Goal: Transaction & Acquisition: Book appointment/travel/reservation

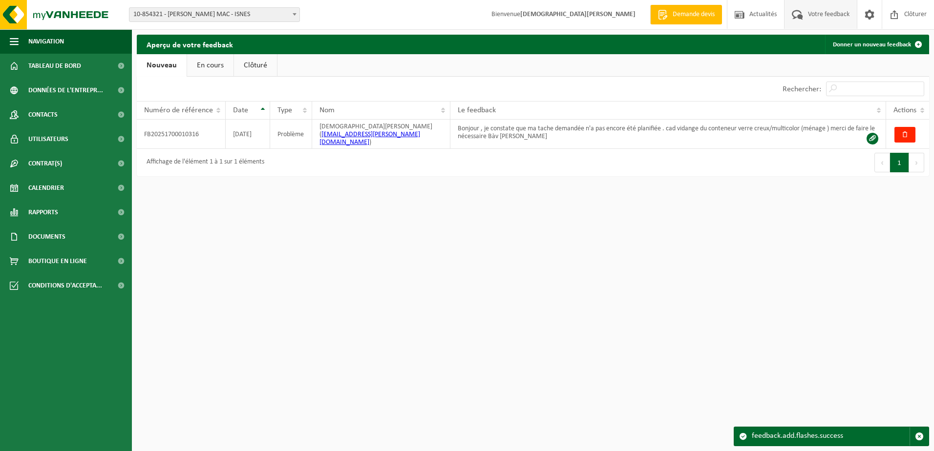
click at [596, 218] on html "Site: 10-854321 - ELIA CRÉALYS MAC - ISNES 10-859403 - ELIA CRÉALYS FACILITIES …" at bounding box center [467, 225] width 934 height 451
click at [590, 299] on html "Site: 10-854321 - ELIA CRÉALYS MAC - ISNES 10-859403 - ELIA CRÉALYS FACILITIES …" at bounding box center [467, 225] width 934 height 451
click at [38, 186] on span "Calendrier" at bounding box center [46, 188] width 36 height 24
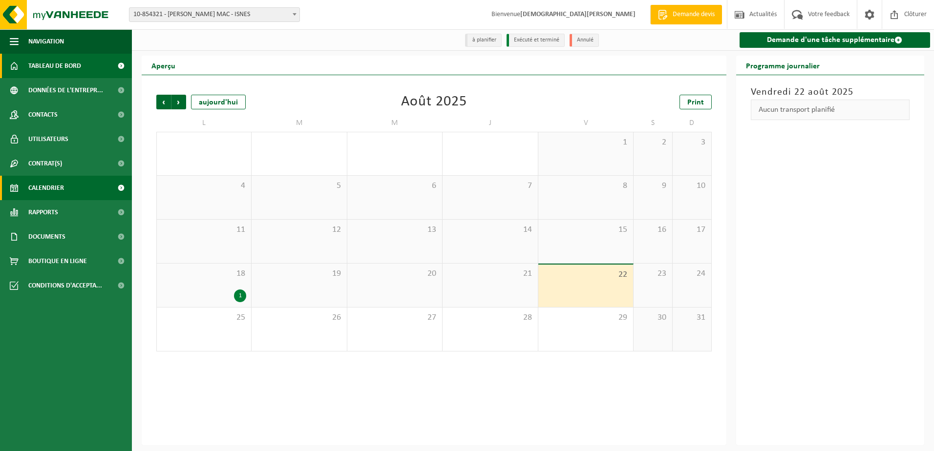
click at [50, 63] on span "Tableau de bord" at bounding box center [54, 66] width 53 height 24
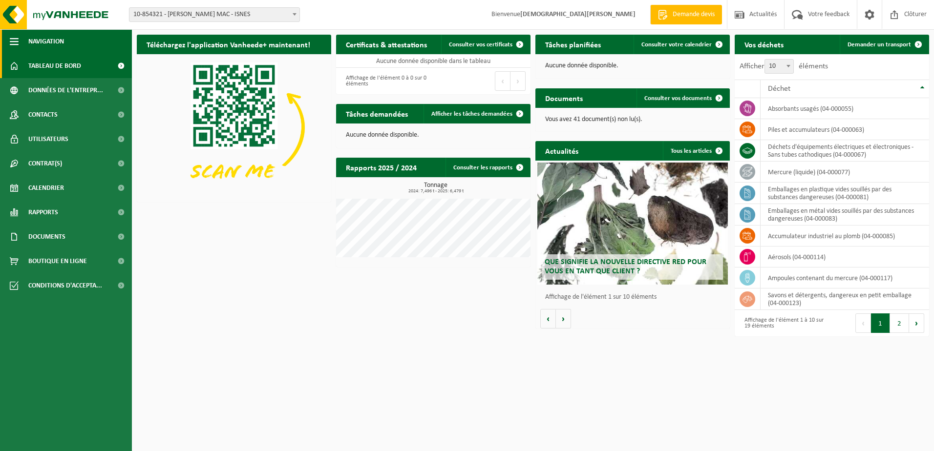
click at [46, 42] on span "Navigation" at bounding box center [46, 41] width 36 height 24
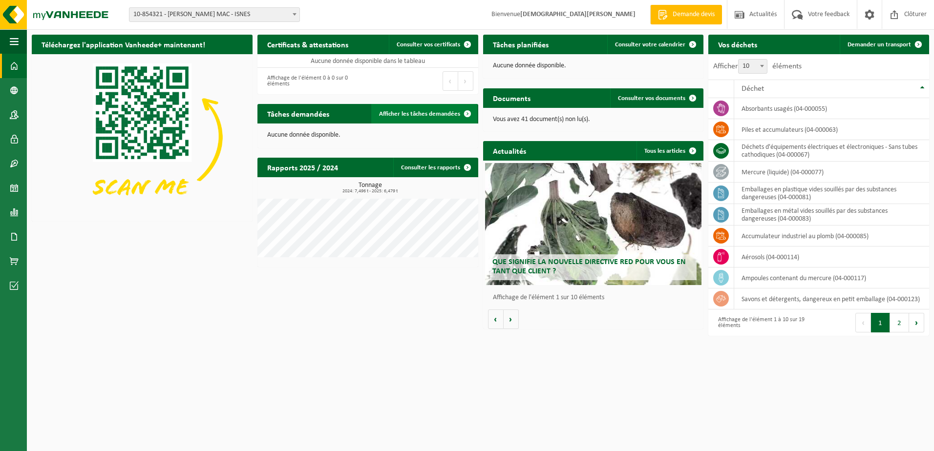
click at [467, 116] on span at bounding box center [468, 114] width 20 height 20
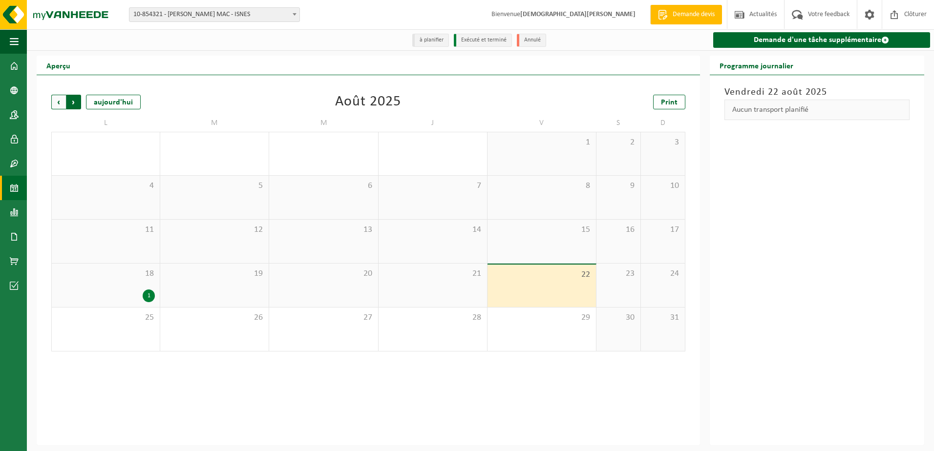
click at [55, 104] on span "Précédent" at bounding box center [58, 102] width 15 height 15
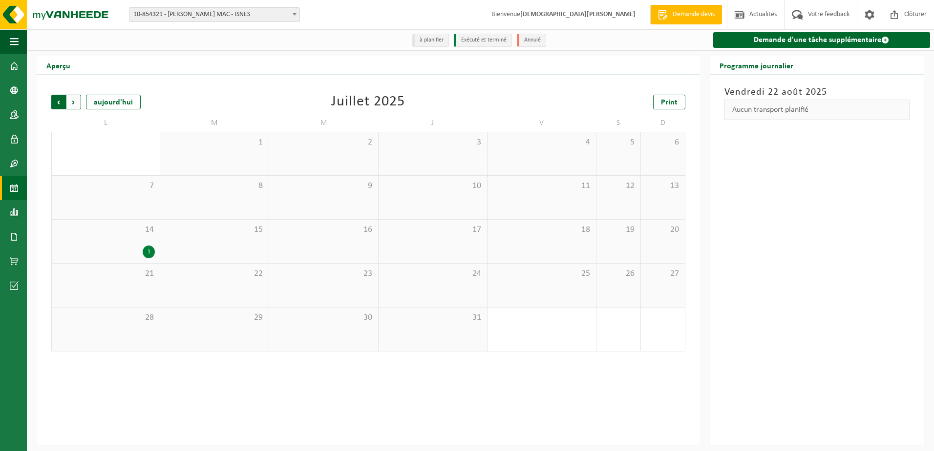
click at [68, 105] on span "Suivant" at bounding box center [73, 102] width 15 height 15
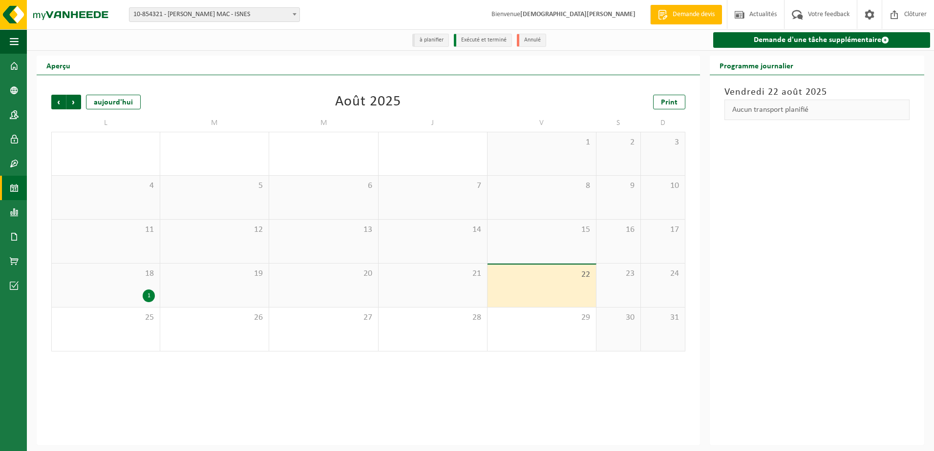
click at [68, 105] on span "Suivant" at bounding box center [73, 102] width 15 height 15
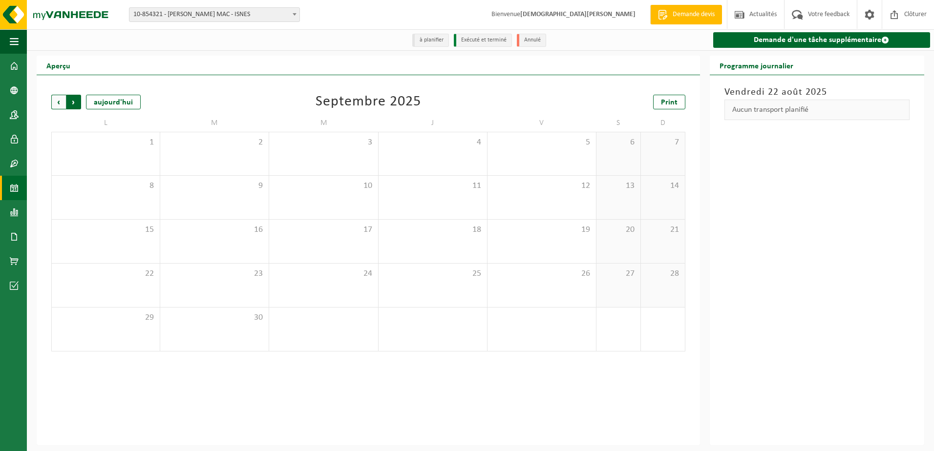
click at [55, 105] on span "Précédent" at bounding box center [58, 102] width 15 height 15
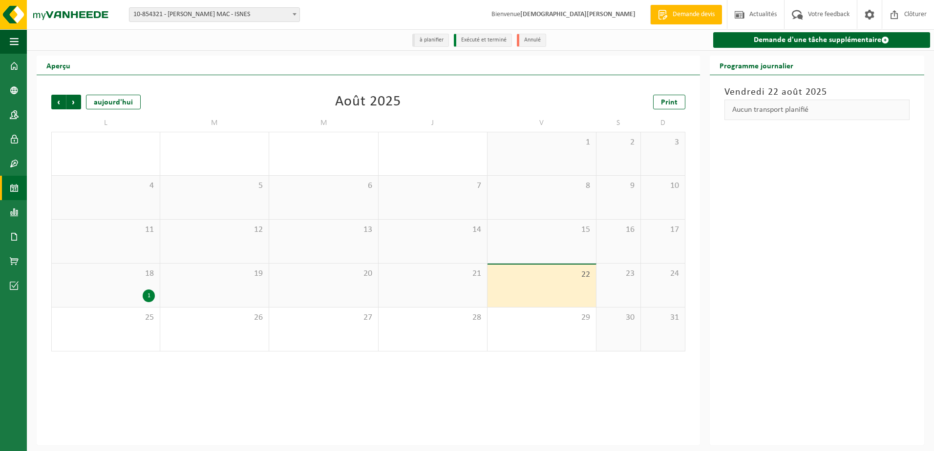
click at [55, 105] on span "Précédent" at bounding box center [58, 102] width 15 height 15
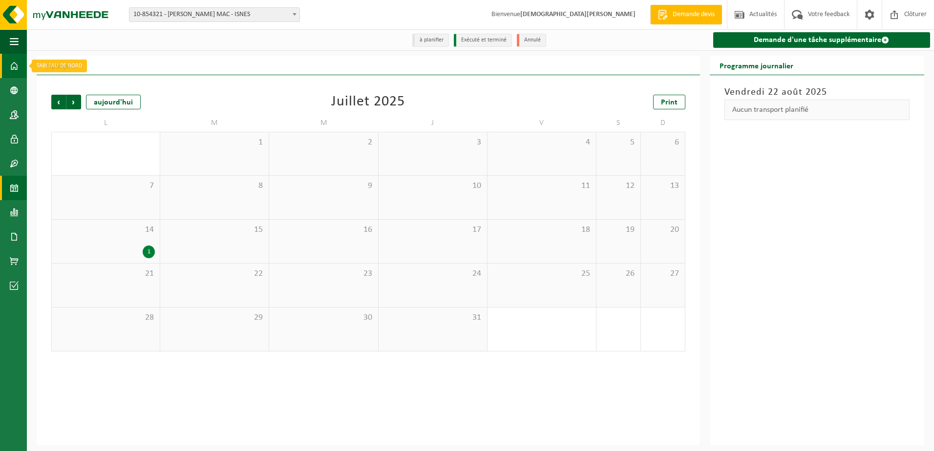
click at [17, 66] on span at bounding box center [14, 66] width 9 height 24
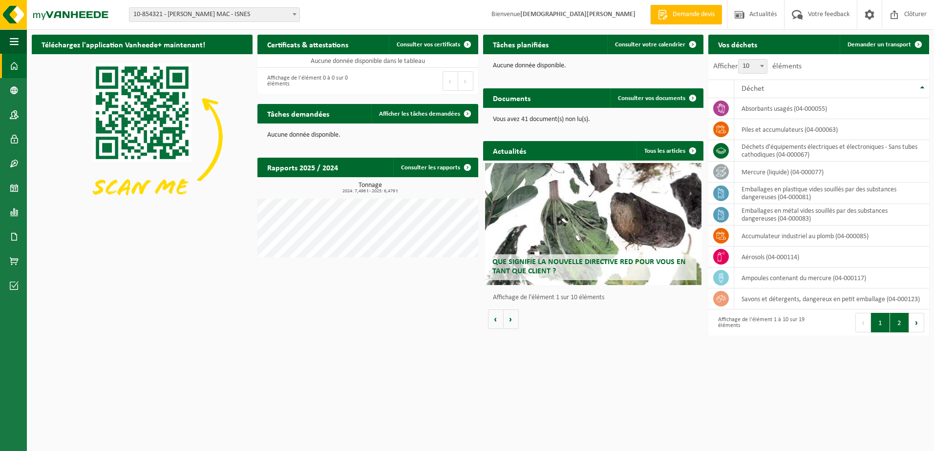
click at [900, 326] on button "2" at bounding box center [899, 323] width 19 height 20
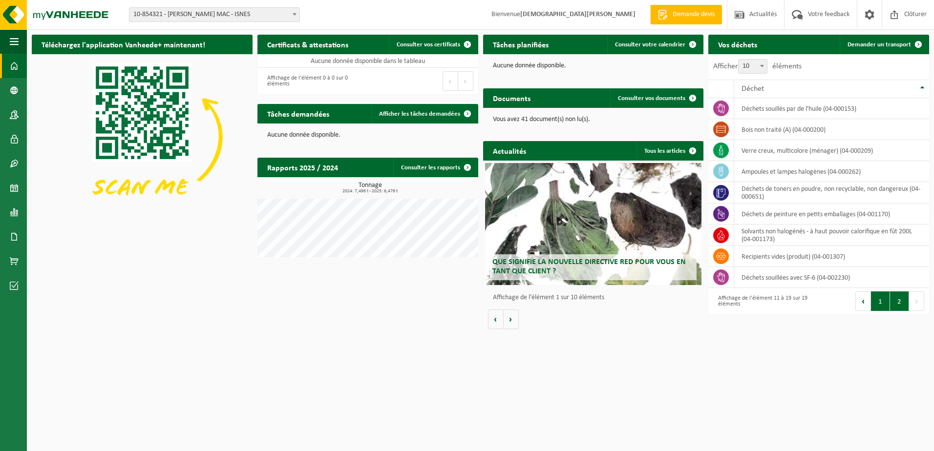
click at [879, 304] on button "1" at bounding box center [880, 302] width 19 height 20
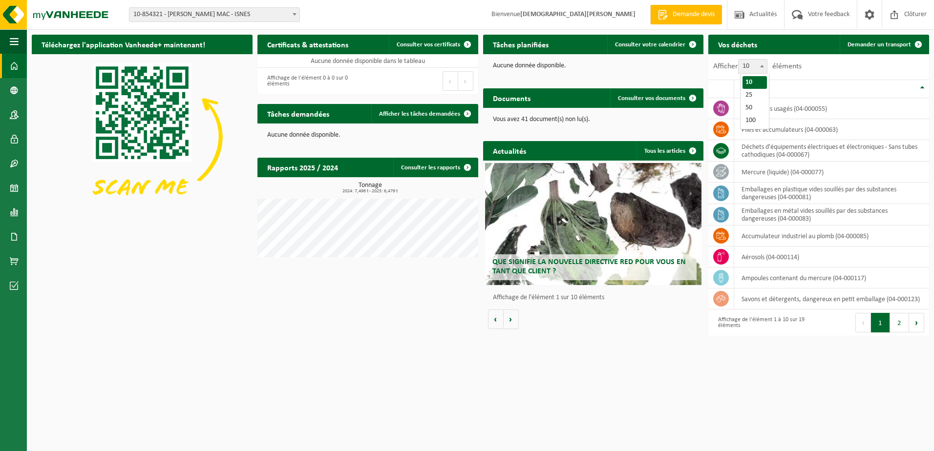
click at [764, 66] on b at bounding box center [762, 66] width 4 height 2
click at [765, 60] on select "10 25 50 100" at bounding box center [754, 59] width 29 height 0
select select "25"
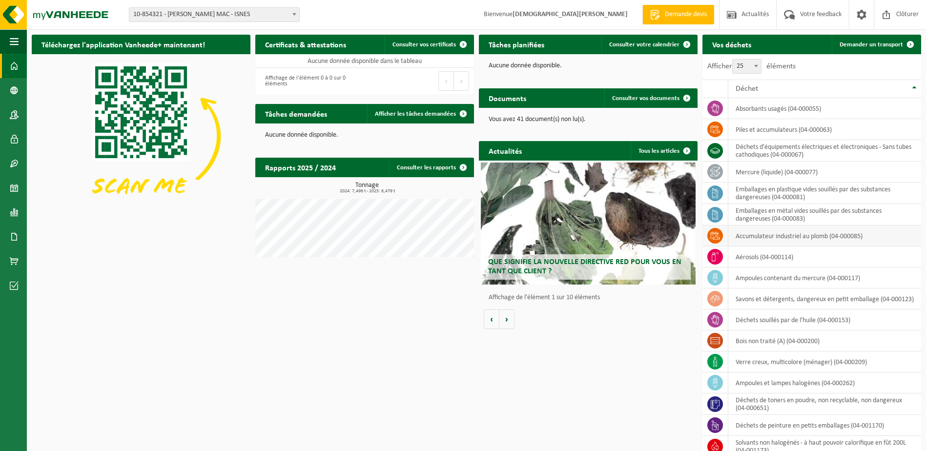
click at [798, 234] on td "accumulateur industriel au plomb (04-000085)" at bounding box center [825, 236] width 193 height 21
click at [717, 235] on icon at bounding box center [716, 236] width 10 height 10
click at [890, 47] on span "Demander un transport" at bounding box center [871, 45] width 63 height 6
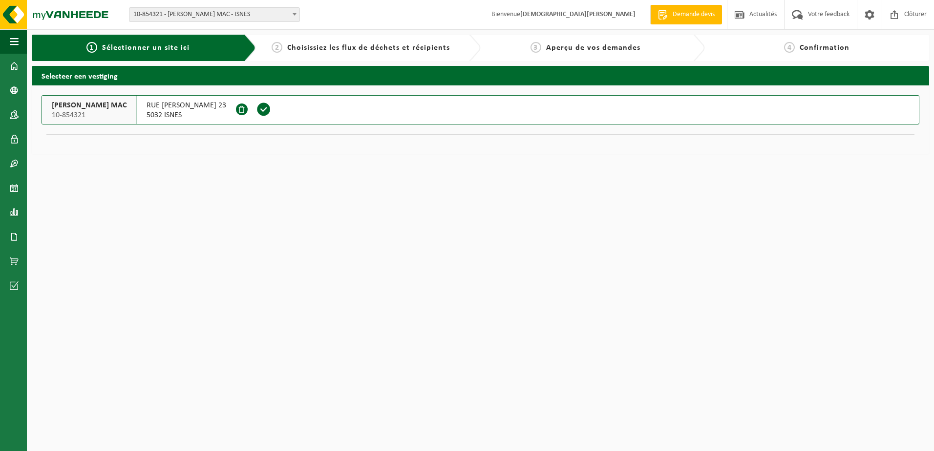
click at [382, 44] on span "Choisissiez les flux de déchets et récipients" at bounding box center [368, 48] width 163 height 8
click at [380, 52] on span "Choisissiez les flux de déchets et récipients" at bounding box center [368, 48] width 163 height 8
click at [204, 47] on div "1 Sélectionner un site ici" at bounding box center [137, 48] width 197 height 12
click at [82, 75] on h2 "Selecteer een vestiging" at bounding box center [480, 75] width 897 height 19
click at [72, 102] on span "ELIA CRÉALYS MAC" at bounding box center [89, 106] width 75 height 10
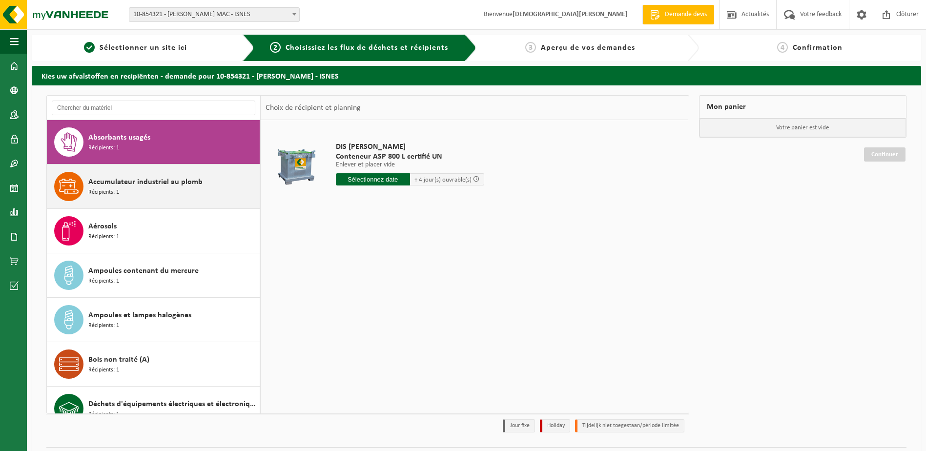
click at [131, 185] on span "Accumulateur industriel au plomb" at bounding box center [145, 182] width 114 height 12
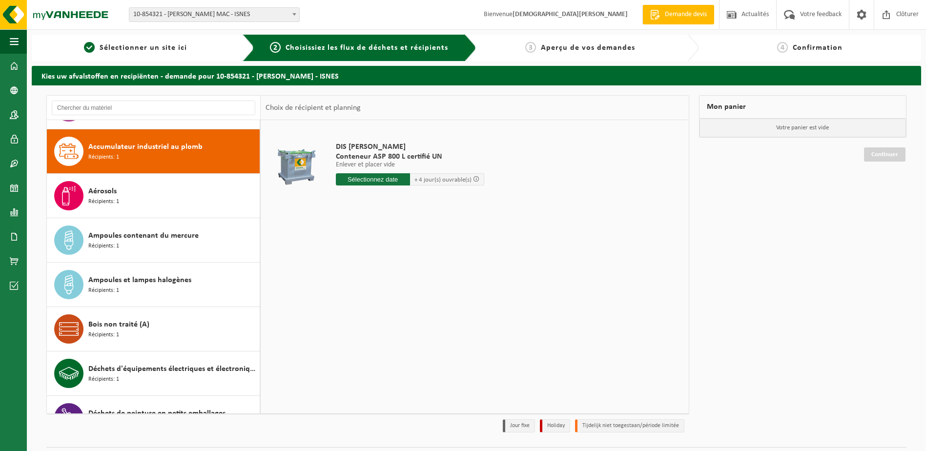
scroll to position [44, 0]
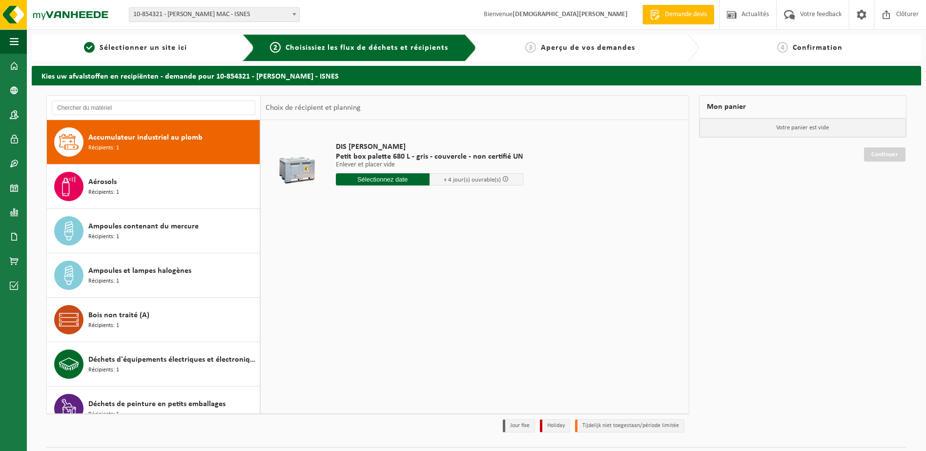
click at [381, 177] on input "text" at bounding box center [383, 179] width 94 height 12
click at [361, 300] on div "26" at bounding box center [362, 298] width 17 height 16
type input "à partir de [DATE]"
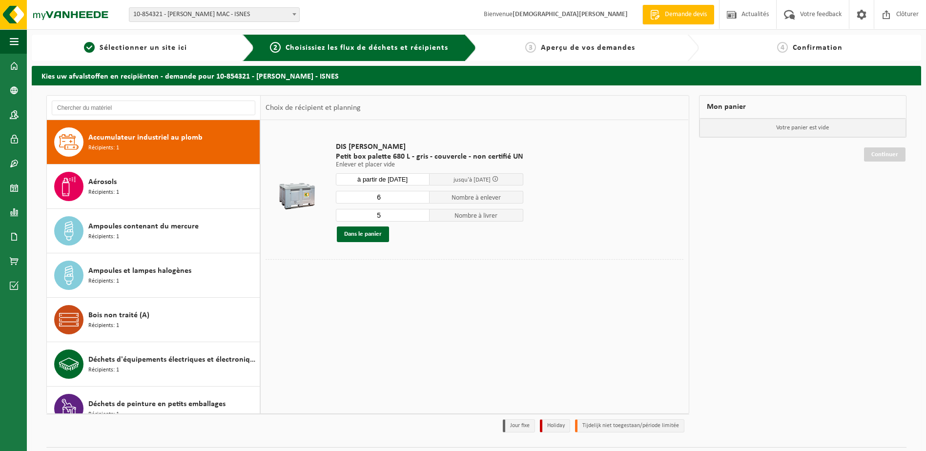
click at [418, 194] on input "6" at bounding box center [383, 197] width 94 height 13
click at [418, 194] on input "7" at bounding box center [383, 197] width 94 height 13
click at [419, 200] on input "6" at bounding box center [383, 197] width 94 height 13
click at [419, 200] on input "5" at bounding box center [383, 197] width 94 height 13
click at [419, 200] on input "4" at bounding box center [383, 197] width 94 height 13
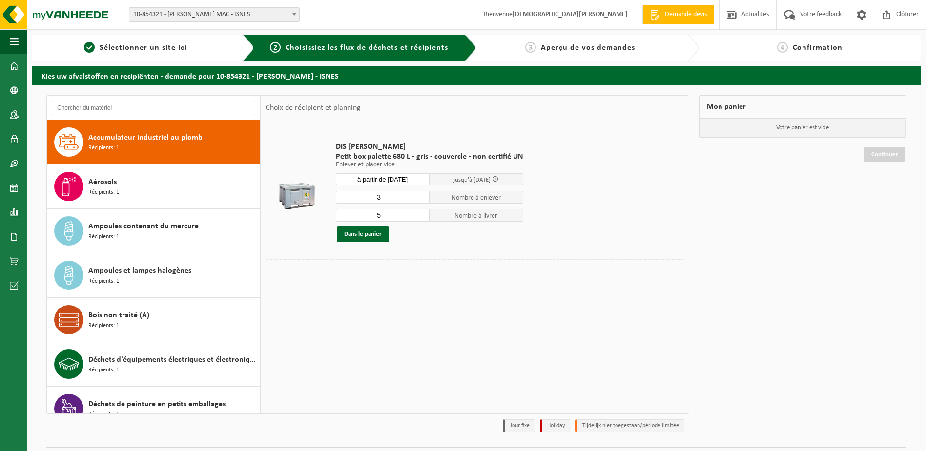
click at [419, 200] on input "3" at bounding box center [383, 197] width 94 height 13
click at [419, 200] on input "2" at bounding box center [383, 197] width 94 height 13
type input "1"
click at [419, 200] on input "1" at bounding box center [383, 197] width 94 height 13
click at [419, 215] on input "6" at bounding box center [383, 215] width 94 height 13
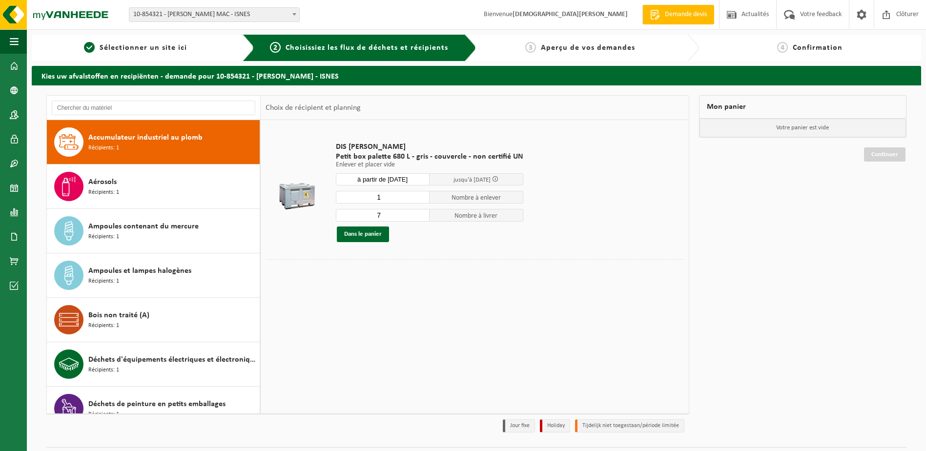
click at [419, 215] on input "7" at bounding box center [383, 215] width 94 height 13
click at [420, 219] on input "7" at bounding box center [383, 215] width 94 height 13
click at [420, 216] on input "6" at bounding box center [383, 215] width 94 height 13
click at [420, 216] on input "5" at bounding box center [383, 215] width 94 height 13
click at [420, 216] on input "4" at bounding box center [383, 215] width 94 height 13
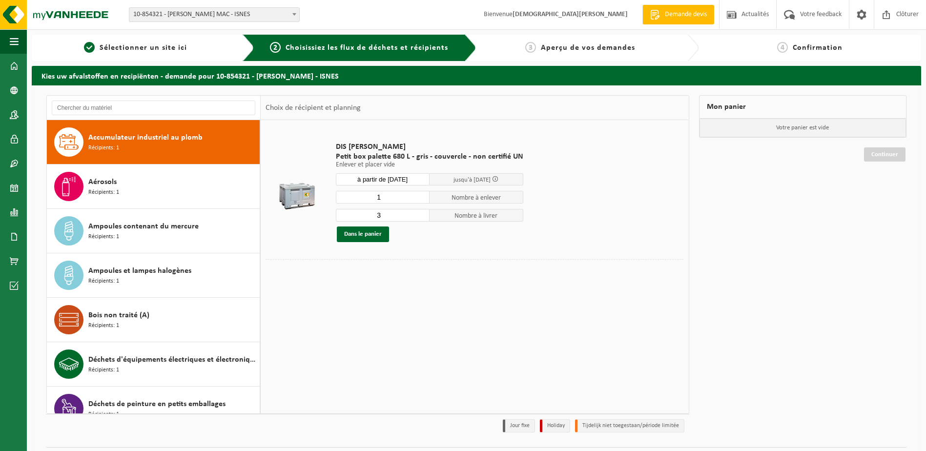
click at [420, 216] on input "3" at bounding box center [383, 215] width 94 height 13
click at [420, 216] on input "2" at bounding box center [383, 215] width 94 height 13
click at [420, 216] on input "1" at bounding box center [383, 215] width 94 height 13
type input "0"
click at [420, 216] on input "0" at bounding box center [383, 215] width 94 height 13
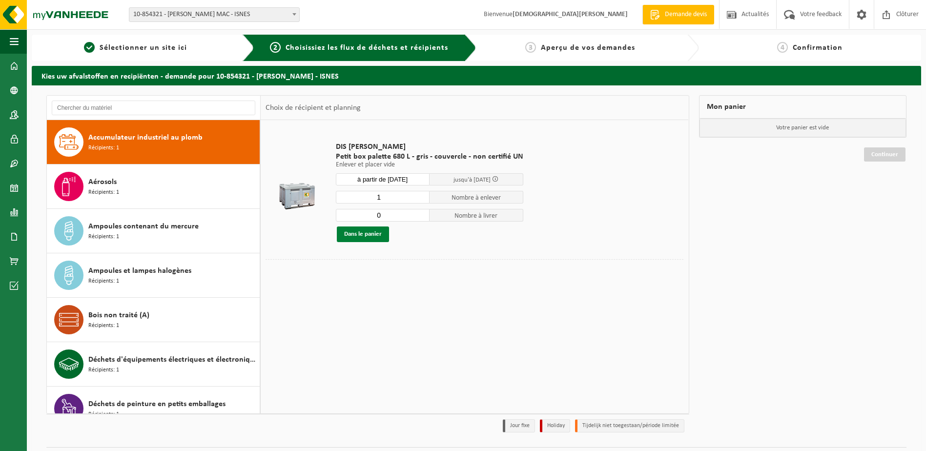
click at [366, 233] on button "Dans le panier" at bounding box center [363, 235] width 52 height 16
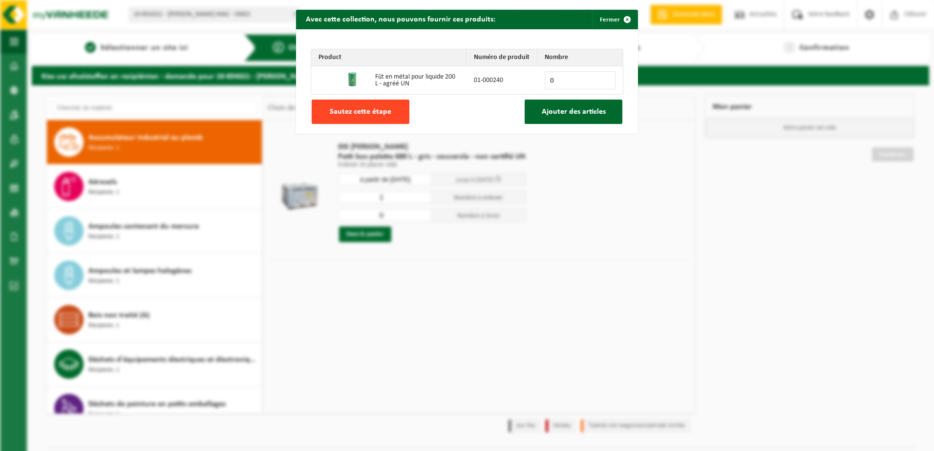
click at [363, 115] on span "Sautez cette étape" at bounding box center [361, 112] width 62 height 8
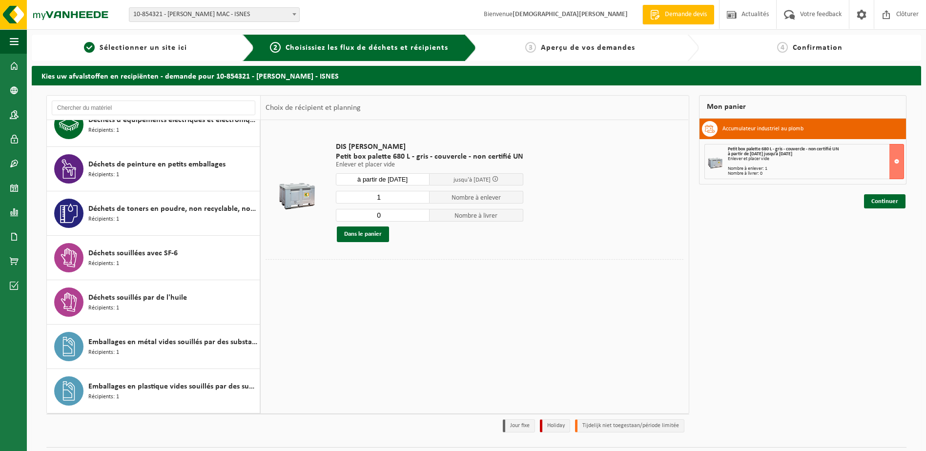
scroll to position [281, 0]
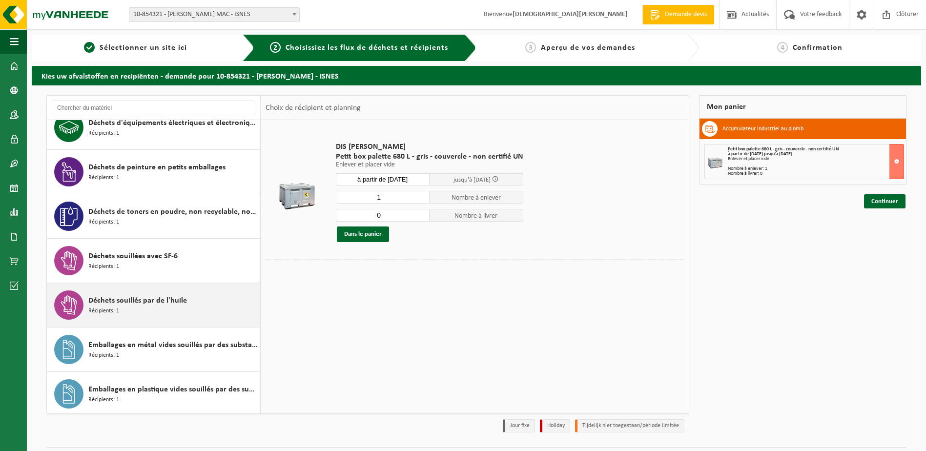
click at [117, 300] on span "Déchets souillés par de l'huile" at bounding box center [137, 301] width 99 height 12
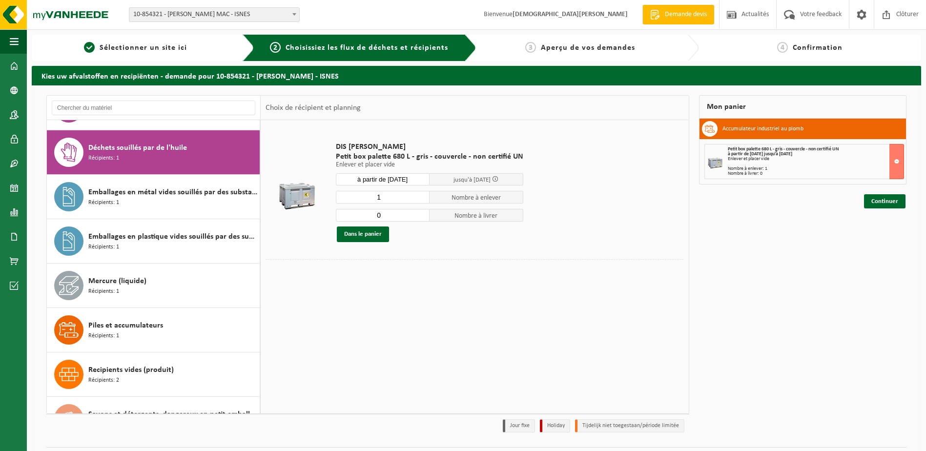
scroll to position [444, 0]
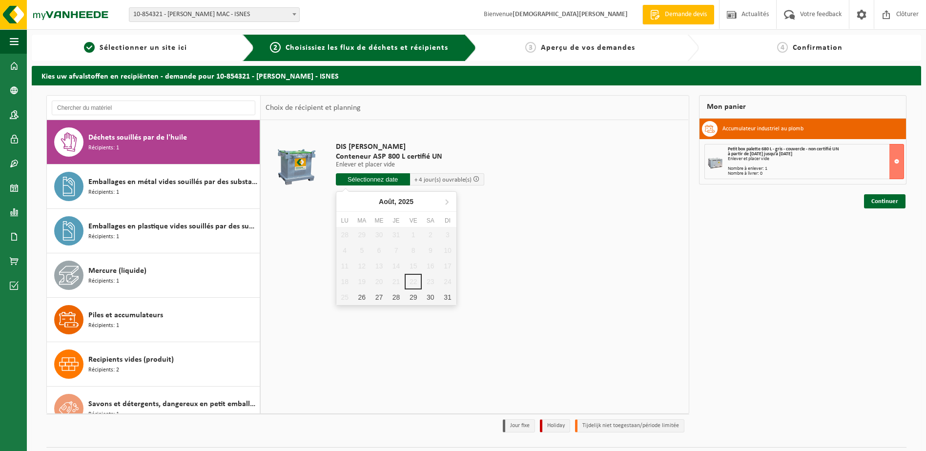
click at [376, 178] on input "text" at bounding box center [373, 179] width 74 height 12
click at [360, 297] on div "26" at bounding box center [362, 298] width 17 height 16
type input "à partir de 2025-08-26"
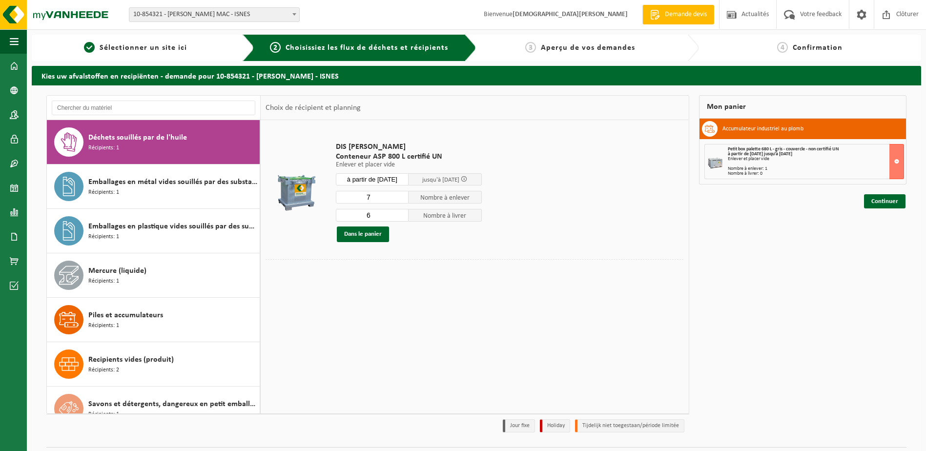
click at [403, 195] on input "7" at bounding box center [372, 197] width 73 height 13
click at [402, 198] on input "6" at bounding box center [372, 197] width 73 height 13
click at [402, 198] on input "5" at bounding box center [372, 197] width 73 height 13
click at [402, 198] on input "4" at bounding box center [372, 197] width 73 height 13
click at [402, 198] on input "3" at bounding box center [372, 197] width 73 height 13
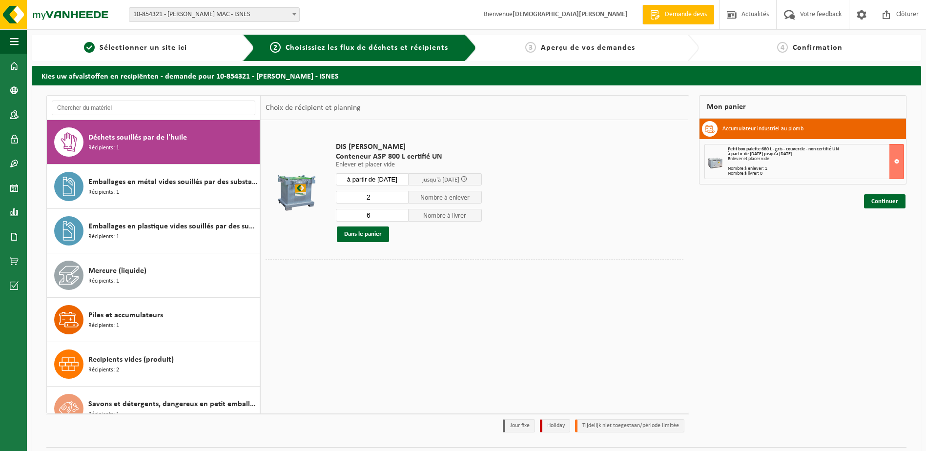
type input "2"
click at [402, 198] on input "2" at bounding box center [372, 197] width 73 height 13
click at [401, 212] on input "7" at bounding box center [372, 215] width 73 height 13
click at [400, 216] on input "6" at bounding box center [372, 215] width 73 height 13
click at [400, 216] on input "5" at bounding box center [372, 215] width 73 height 13
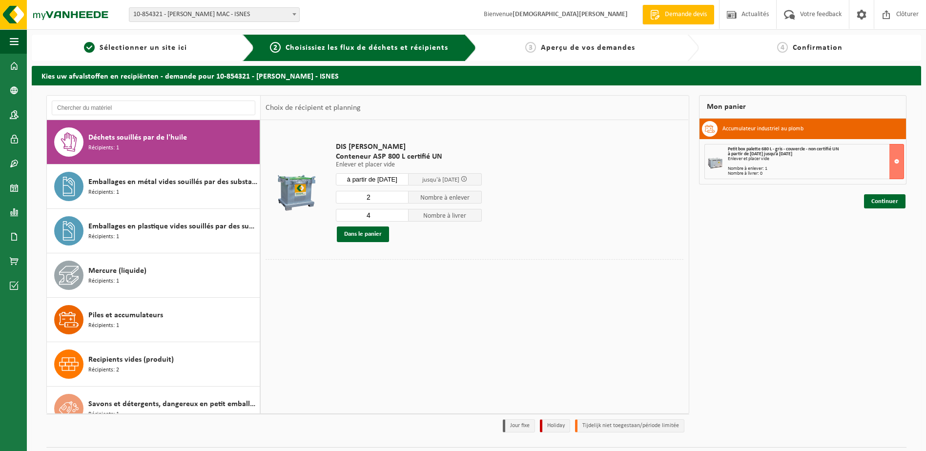
click at [400, 216] on input "4" at bounding box center [372, 215] width 73 height 13
click at [400, 216] on input "3" at bounding box center [372, 215] width 73 height 13
click at [400, 216] on input "2" at bounding box center [372, 215] width 73 height 13
click at [400, 216] on input "1" at bounding box center [372, 215] width 73 height 13
type input "0"
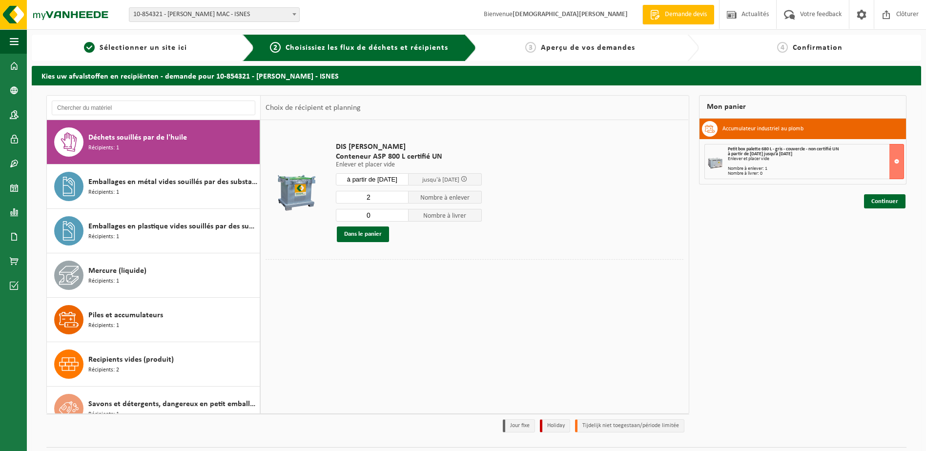
click at [400, 216] on input "0" at bounding box center [372, 215] width 73 height 13
click at [360, 235] on button "Dans le panier" at bounding box center [363, 235] width 52 height 16
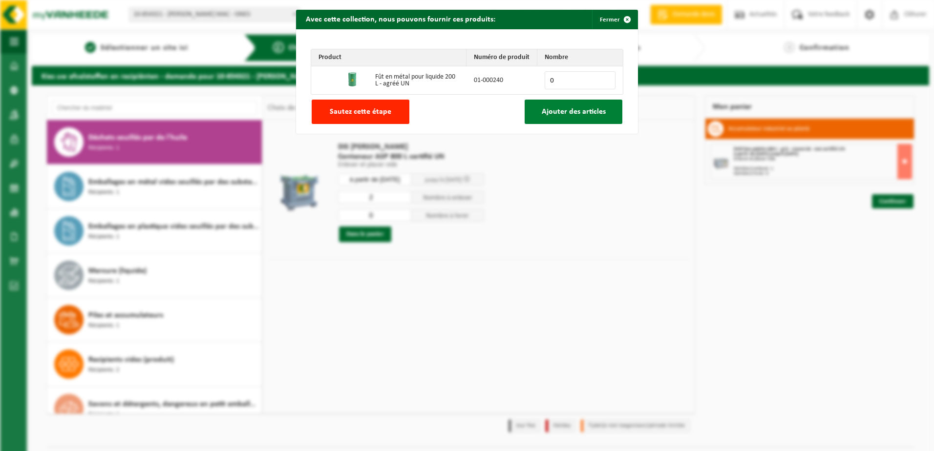
click at [570, 108] on span "Ajouter des articles" at bounding box center [574, 112] width 64 height 8
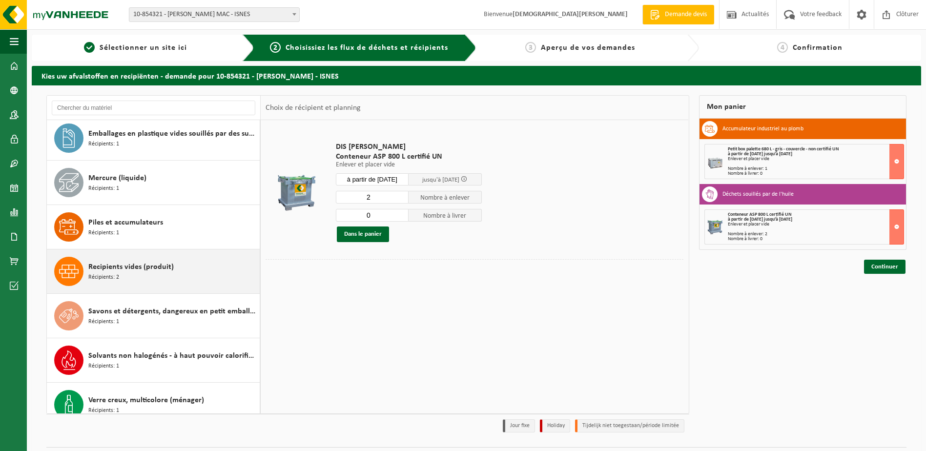
scroll to position [550, 0]
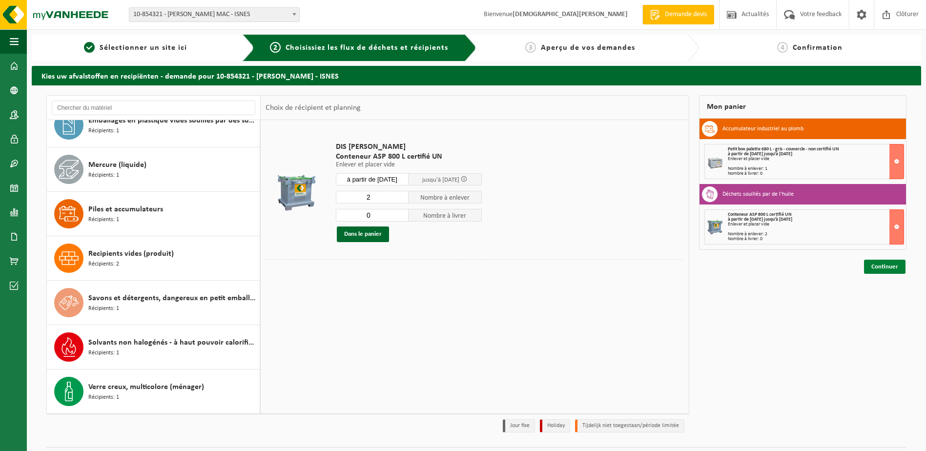
click at [887, 267] on link "Continuer" at bounding box center [885, 267] width 42 height 14
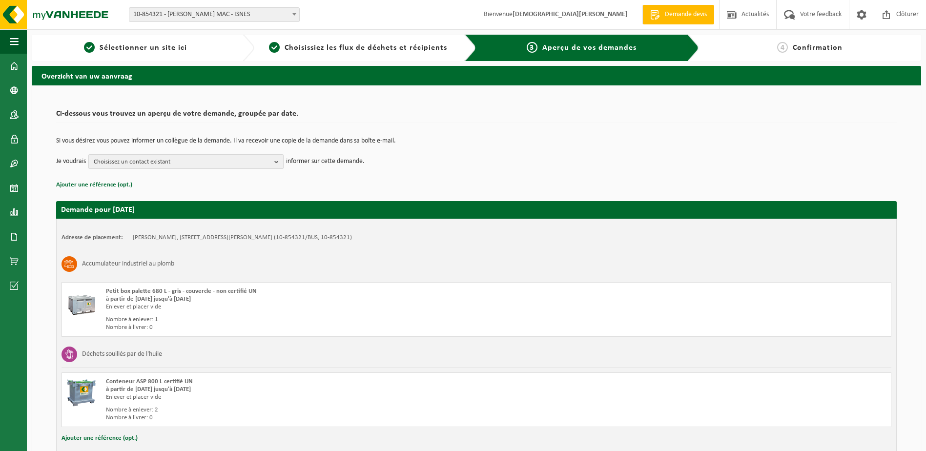
click at [276, 159] on b "button" at bounding box center [278, 162] width 9 height 14
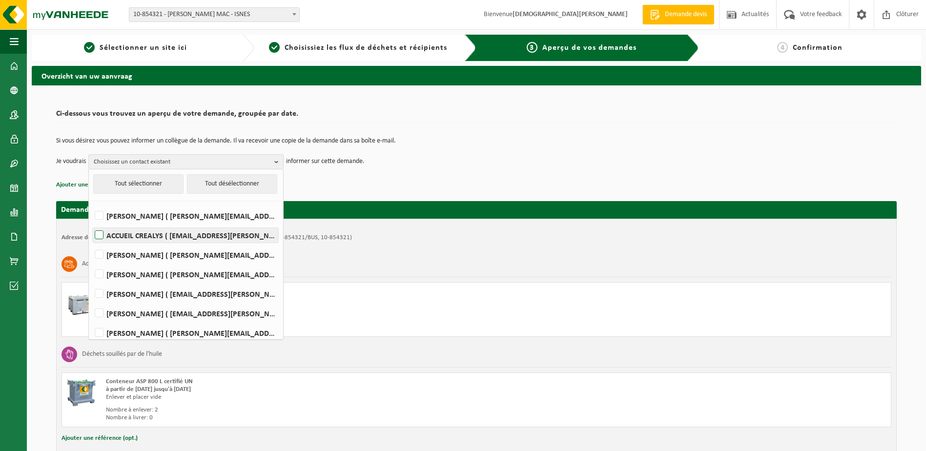
click at [98, 233] on label "ACCUEIL CREALYS ( crealys.reception@elia.be )" at bounding box center [186, 235] width 186 height 15
click at [91, 223] on input "ACCUEIL CREALYS ( crealys.reception@elia.be )" at bounding box center [91, 223] width 0 height 0
checkbox input "true"
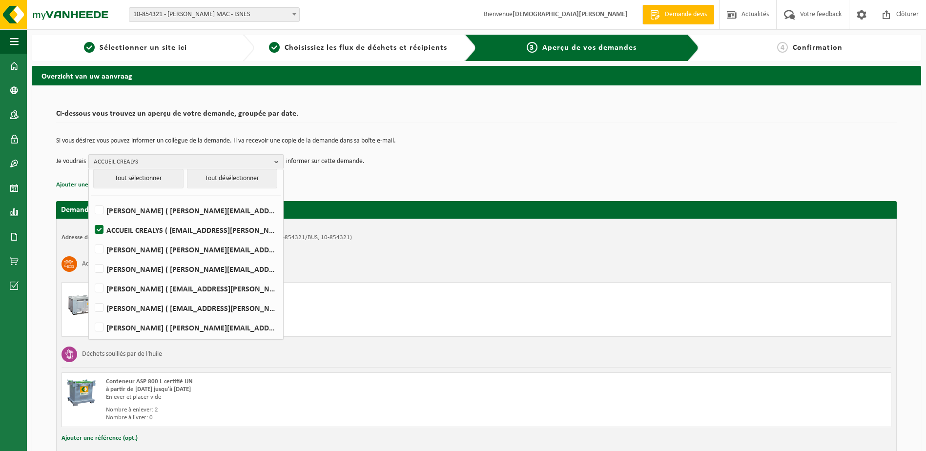
click at [276, 161] on b "button" at bounding box center [278, 162] width 9 height 14
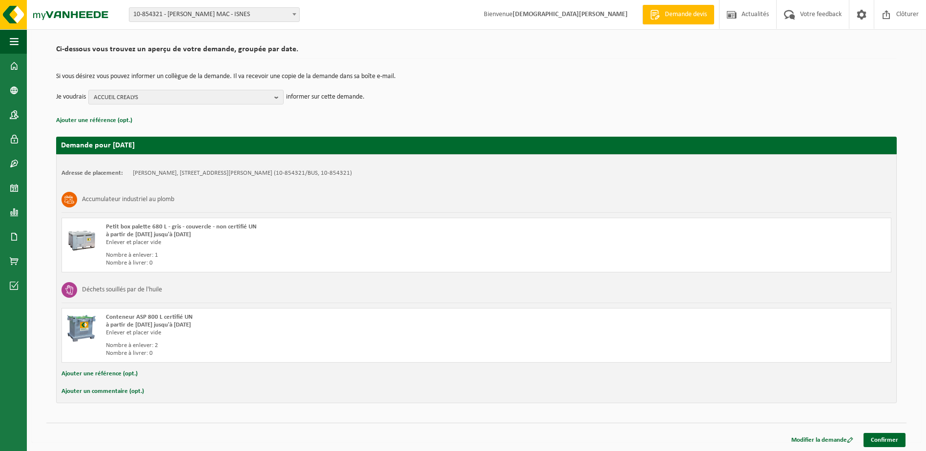
scroll to position [66, 0]
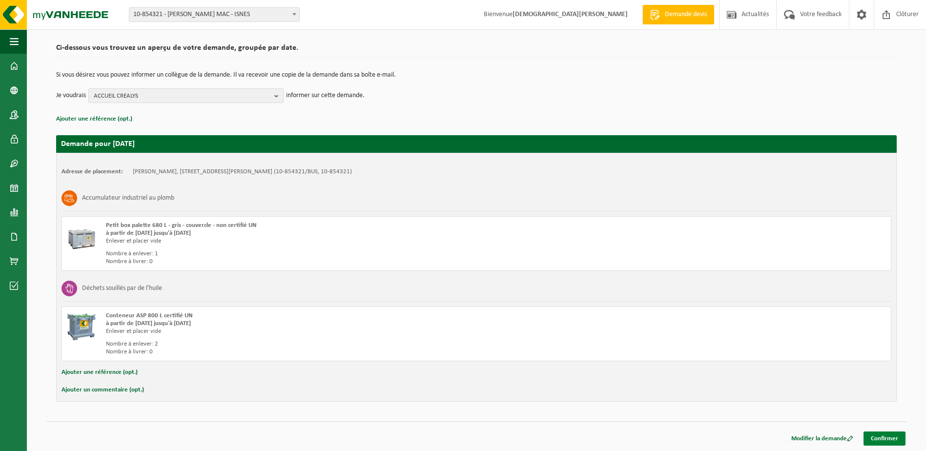
click at [890, 438] on link "Confirmer" at bounding box center [885, 439] width 42 height 14
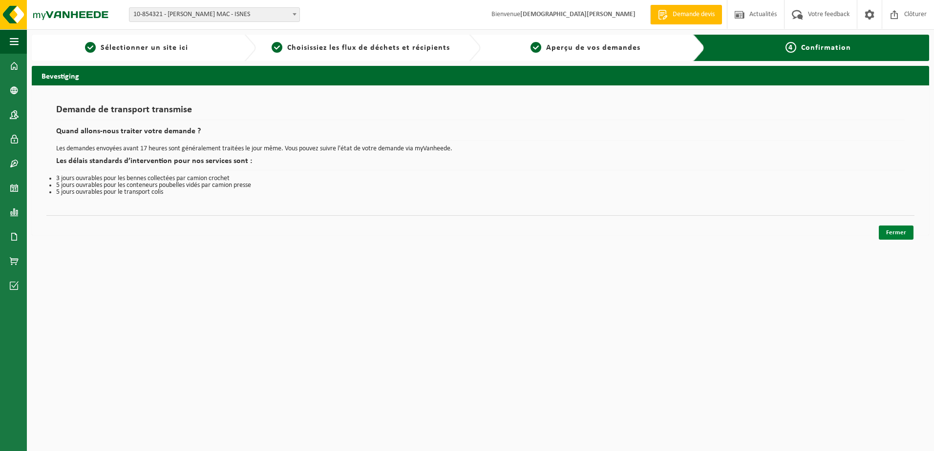
click at [895, 232] on link "Fermer" at bounding box center [896, 233] width 35 height 14
